Goal: Check status: Check status

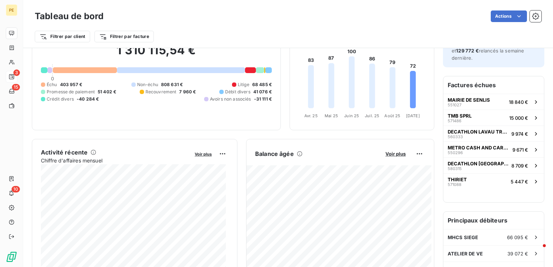
scroll to position [36, 0]
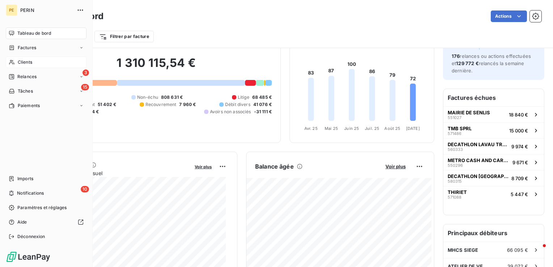
click at [22, 64] on span "Clients" at bounding box center [25, 62] width 14 height 7
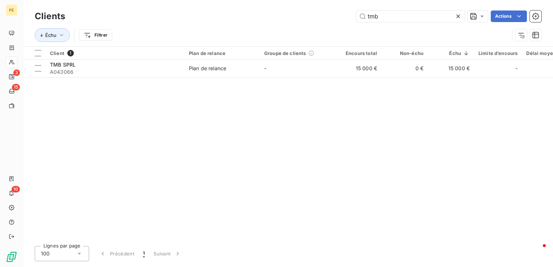
click at [458, 16] on icon at bounding box center [458, 16] width 4 height 4
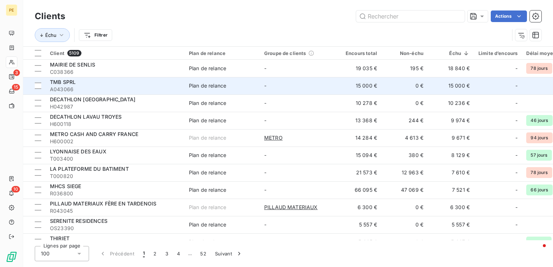
click at [109, 92] on span "A043066" at bounding box center [115, 89] width 130 height 7
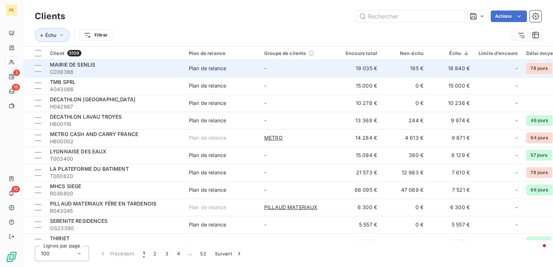
click at [477, 72] on td "-" at bounding box center [498, 68] width 48 height 17
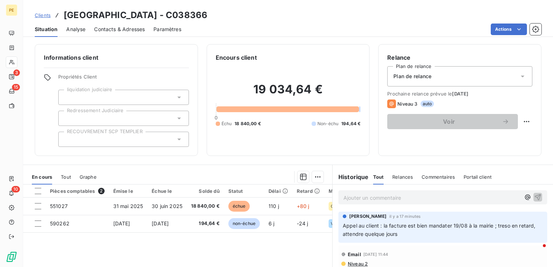
scroll to position [36, 0]
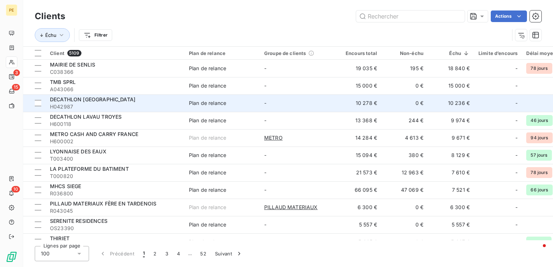
click at [95, 105] on span "H042987" at bounding box center [115, 106] width 130 height 7
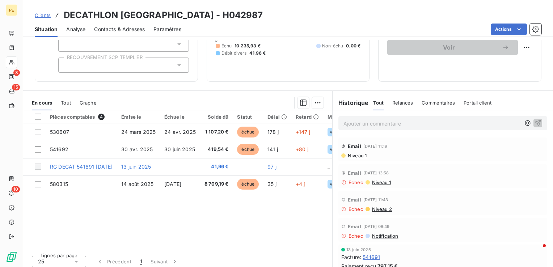
scroll to position [78, 0]
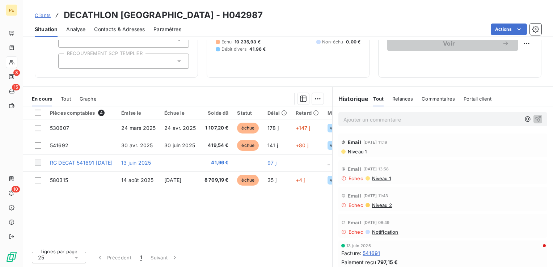
click at [361, 151] on span "Niveau 1" at bounding box center [357, 152] width 20 height 6
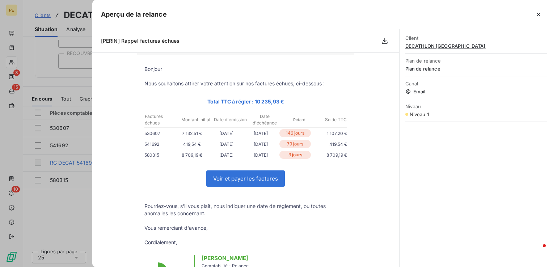
scroll to position [0, 0]
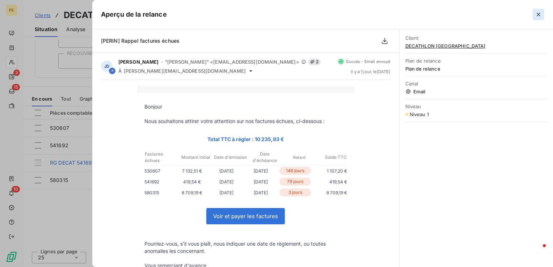
click at [539, 16] on icon "button" at bounding box center [538, 14] width 7 height 7
